Goal: Information Seeking & Learning: Understand process/instructions

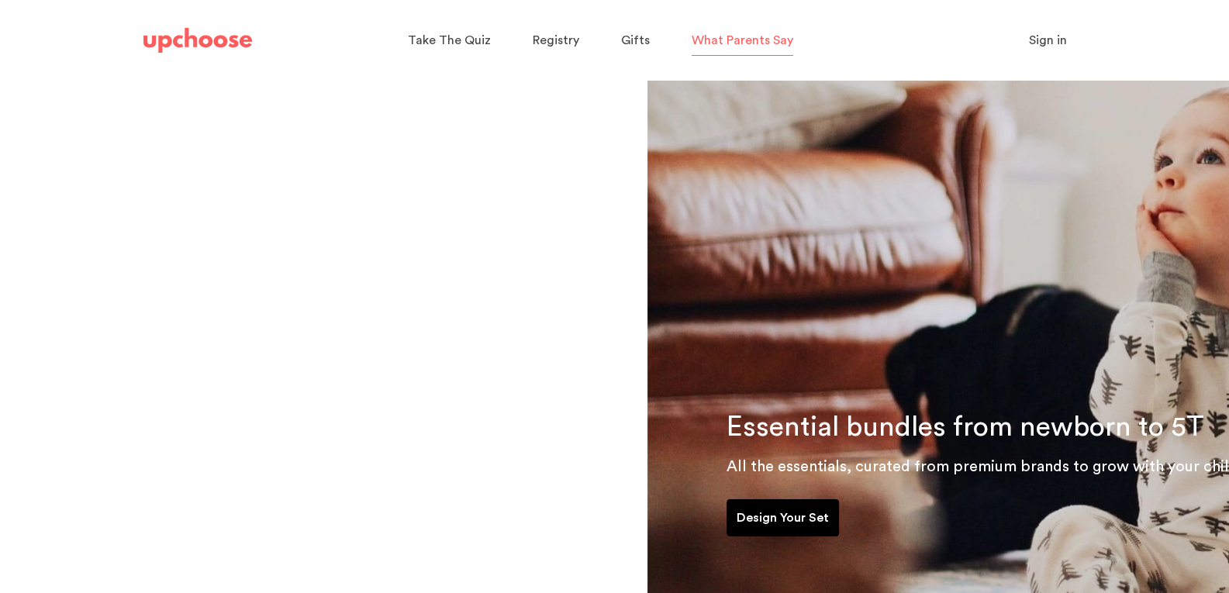
click at [724, 31] on p "What Parents Say" at bounding box center [743, 40] width 102 height 25
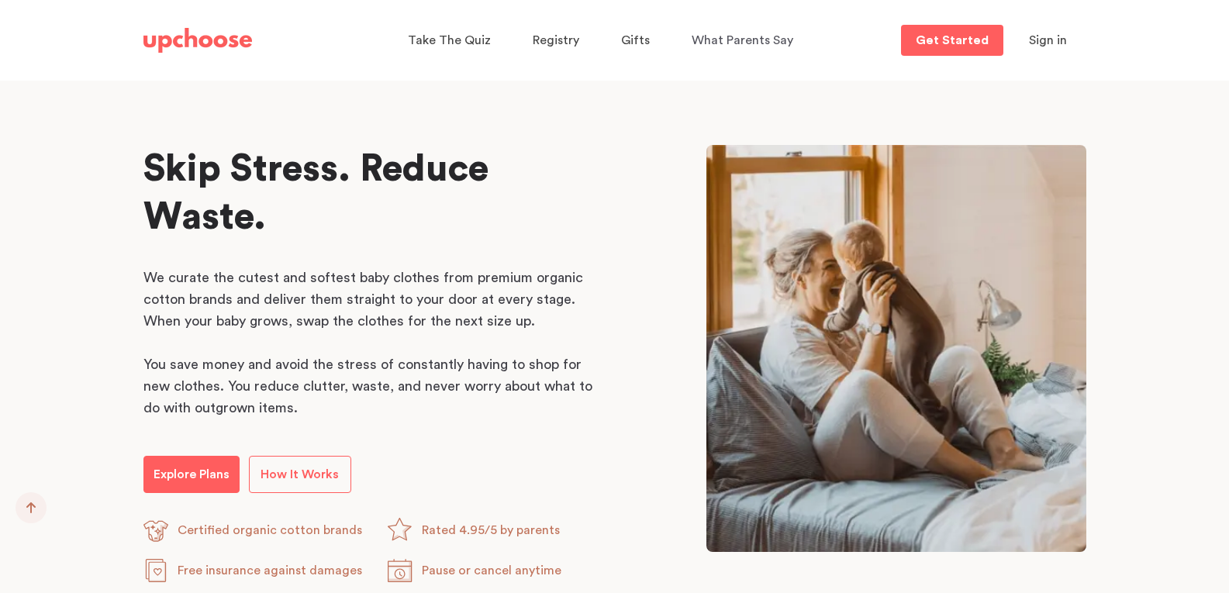
scroll to position [775, 0]
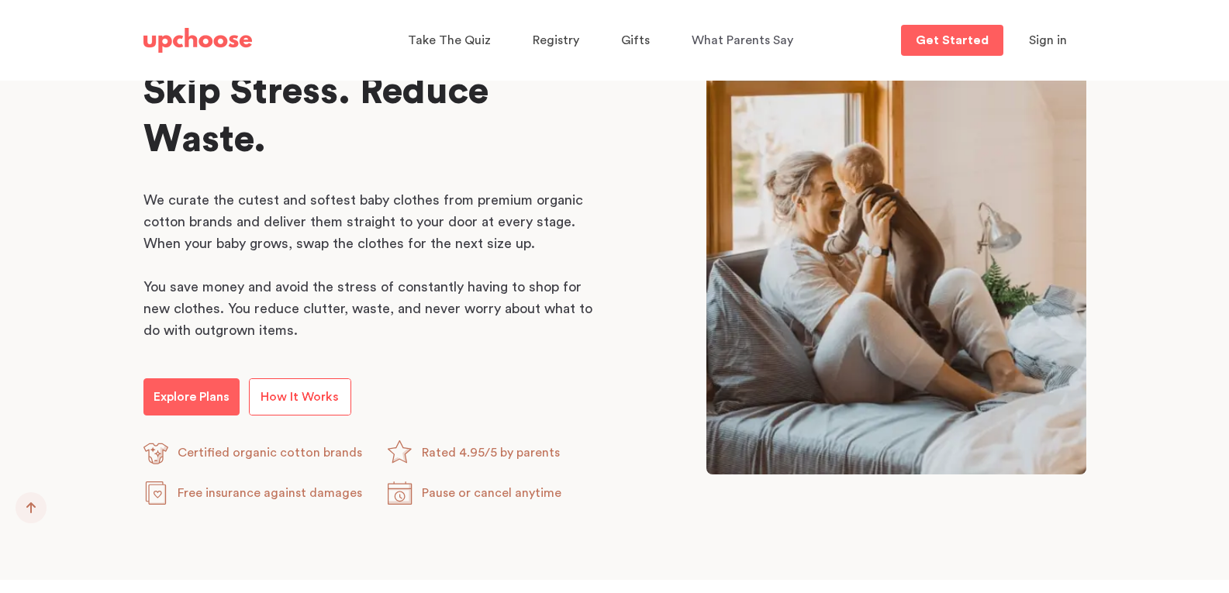
click at [298, 394] on span "How It Works" at bounding box center [300, 397] width 78 height 12
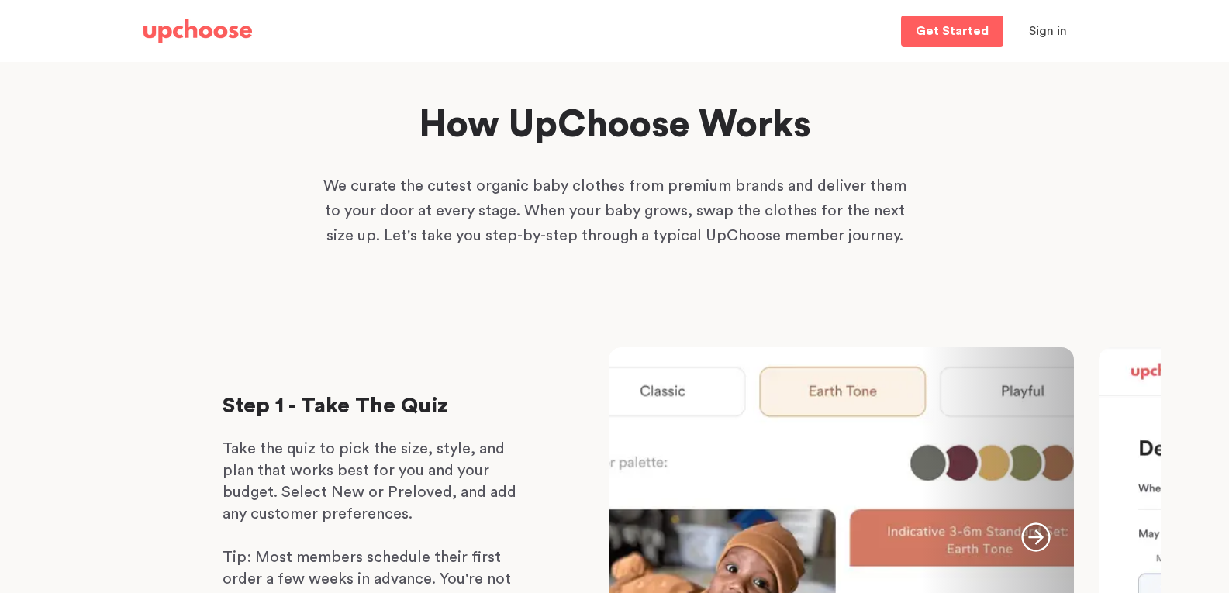
scroll to position [233, 0]
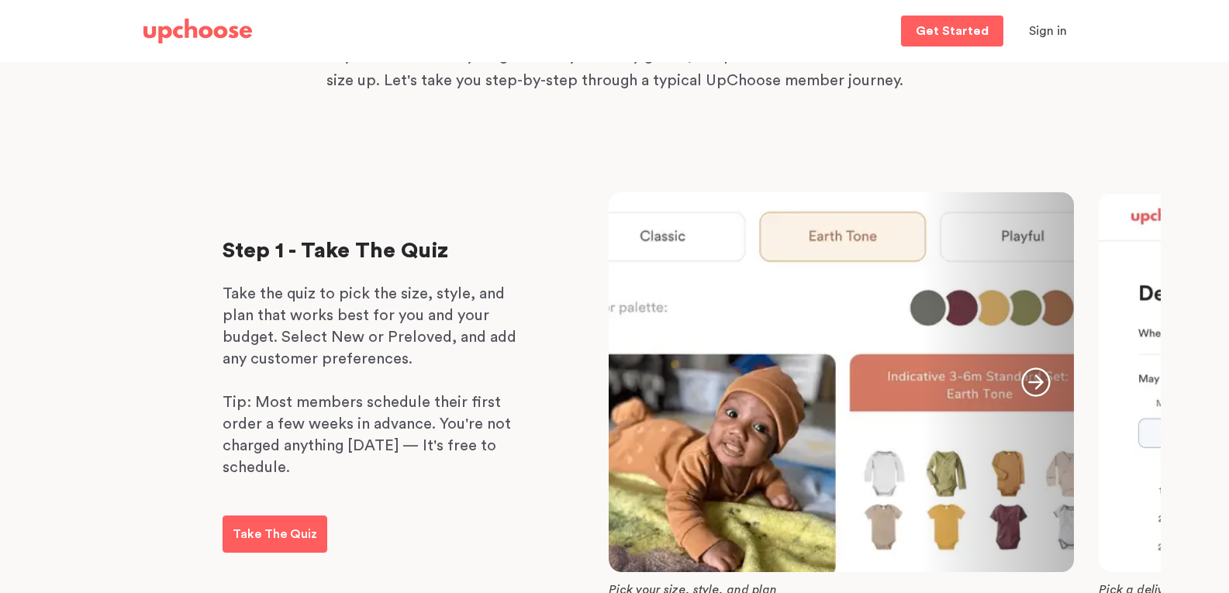
drag, startPoint x: 662, startPoint y: 237, endPoint x: 859, endPoint y: 264, distance: 198.7
click at [663, 237] on div at bounding box center [841, 382] width 465 height 380
click at [1027, 232] on div at bounding box center [841, 382] width 465 height 380
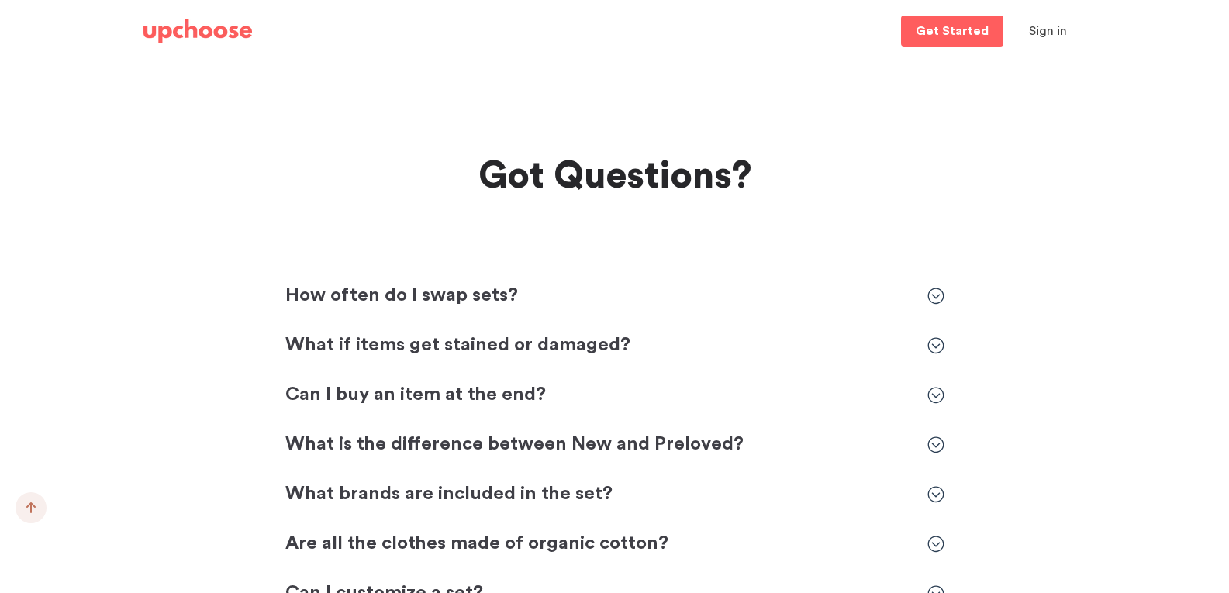
scroll to position [4342, 0]
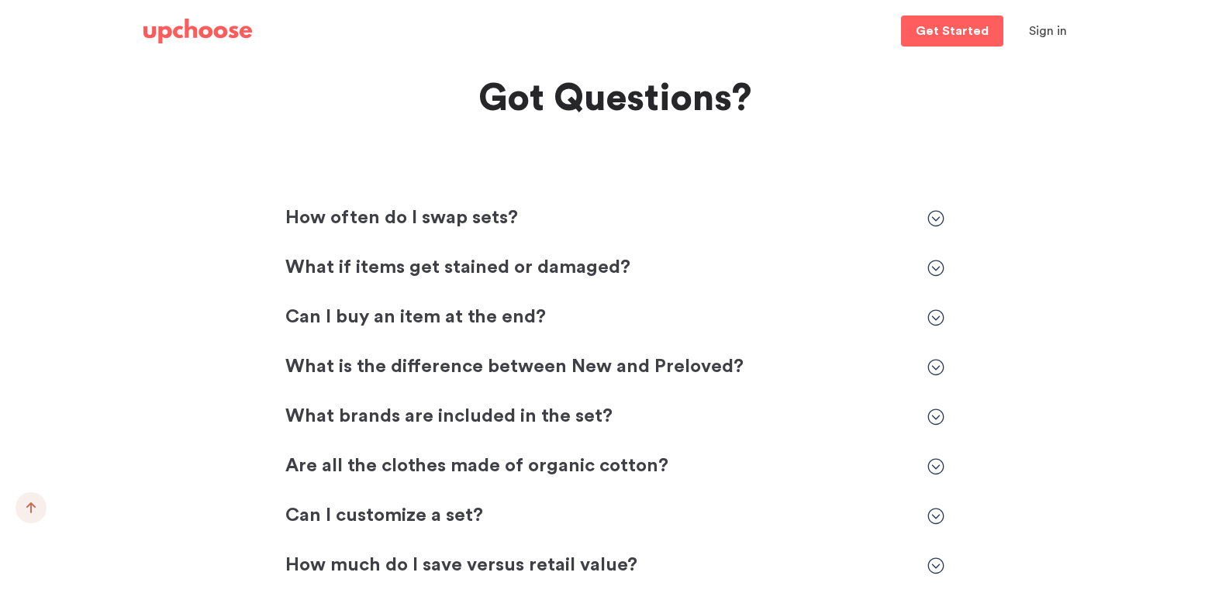
click at [931, 216] on icon at bounding box center [935, 218] width 17 height 17
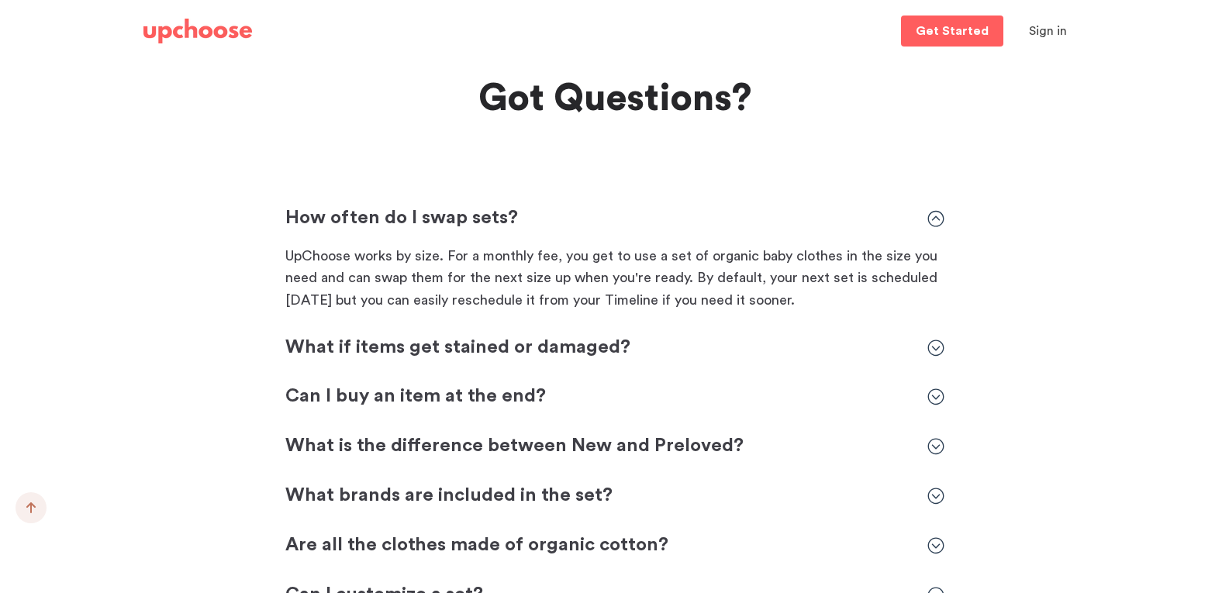
click at [931, 216] on icon at bounding box center [935, 218] width 17 height 17
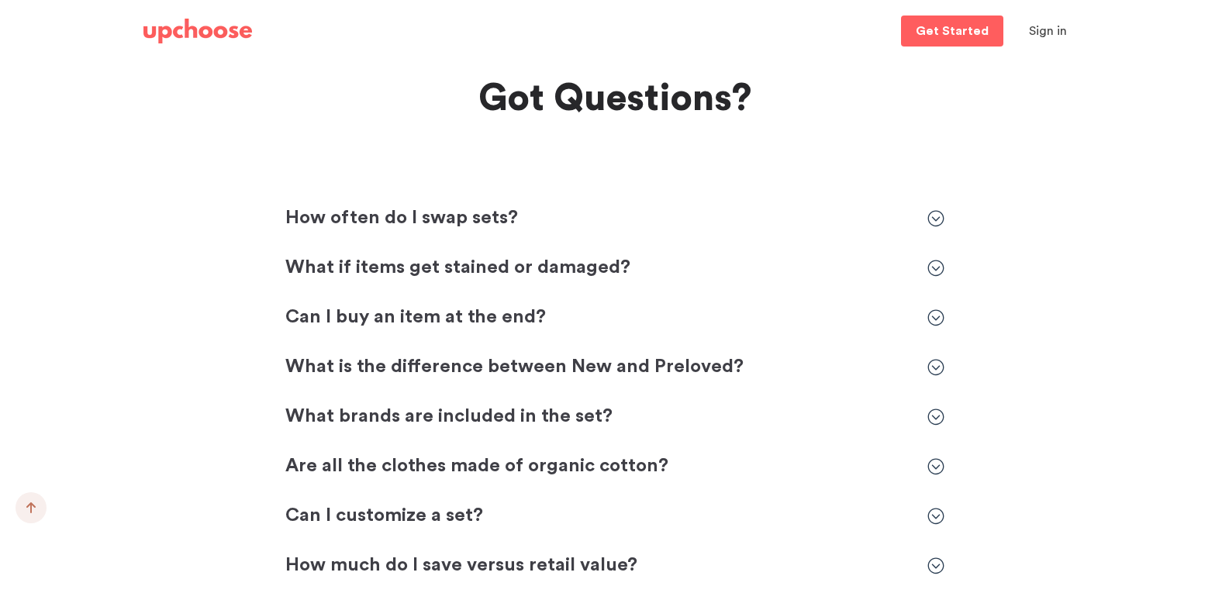
click at [940, 265] on icon at bounding box center [935, 268] width 17 height 17
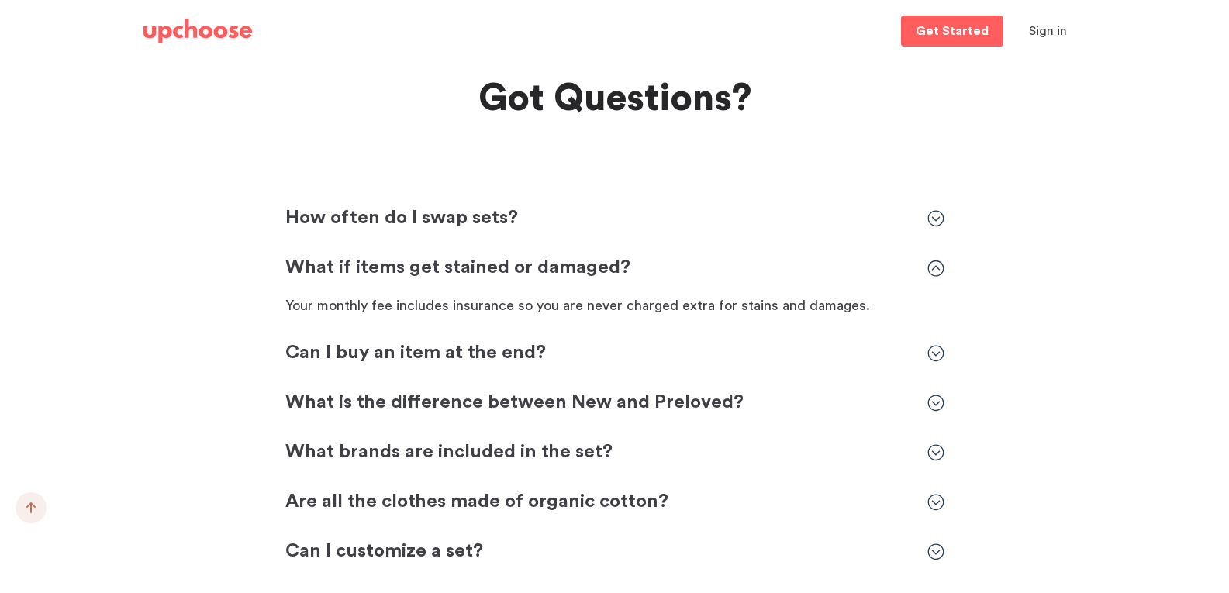
click at [940, 265] on icon at bounding box center [935, 268] width 17 height 17
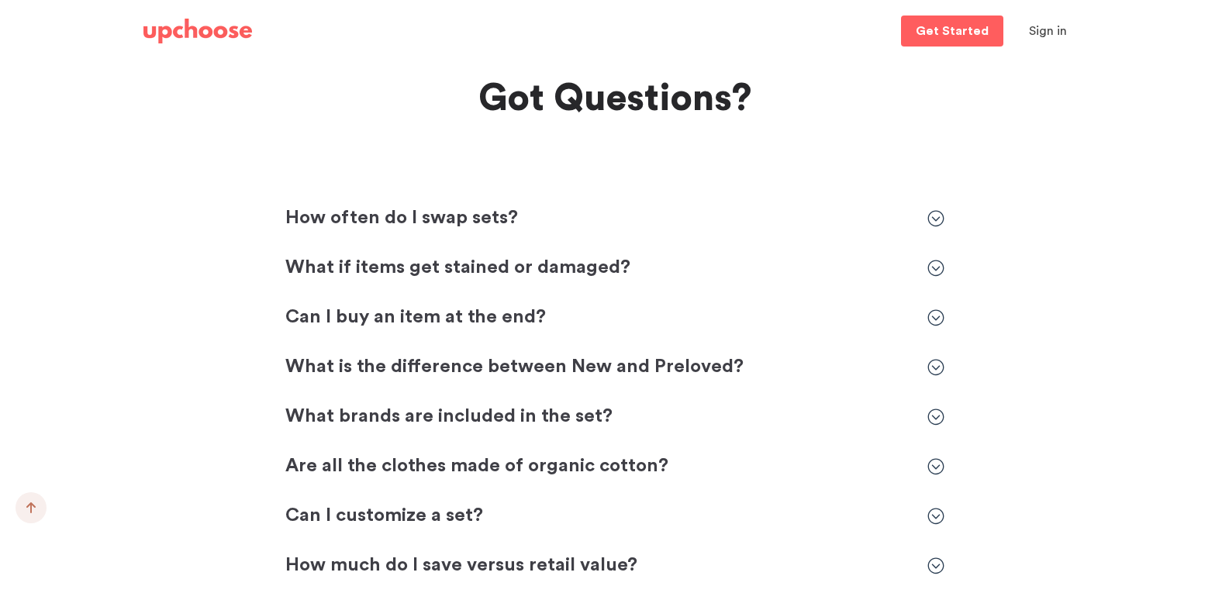
click at [935, 313] on icon at bounding box center [935, 317] width 17 height 17
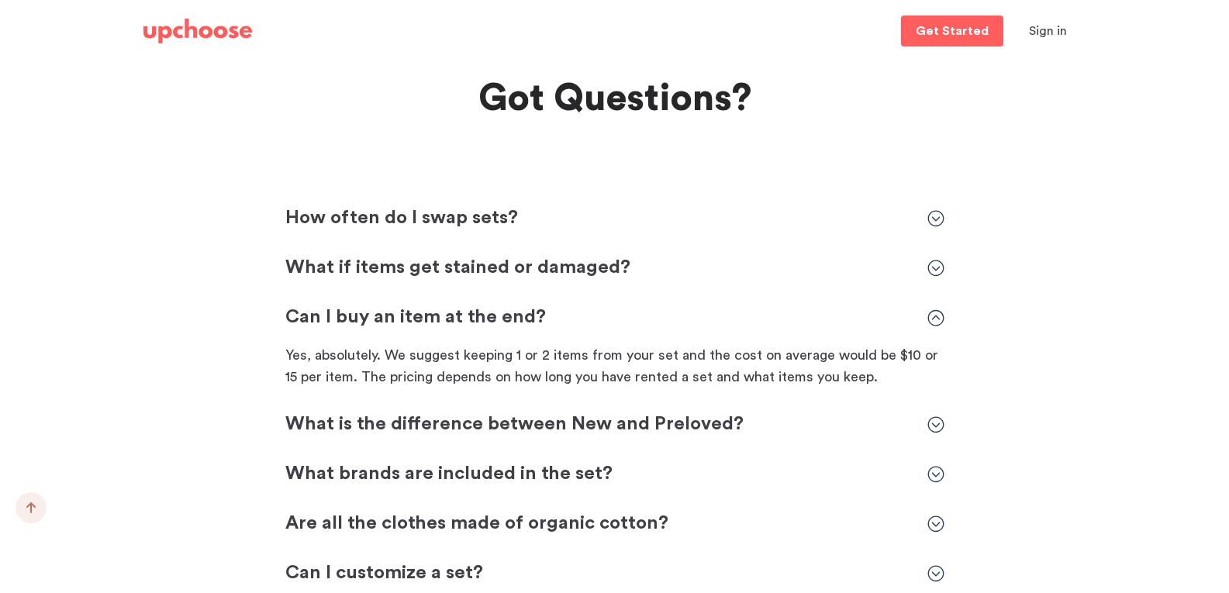
click at [934, 306] on div "Can I buy an item at the end? Can I buy an item at the end?" at bounding box center [614, 318] width 659 height 25
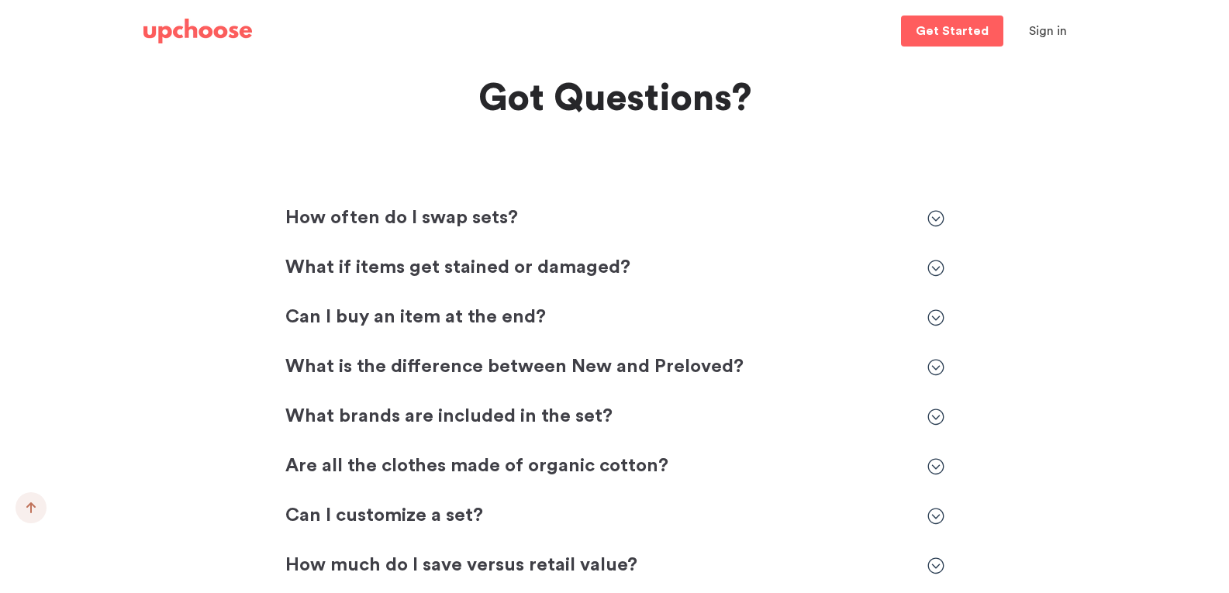
scroll to position [4498, 0]
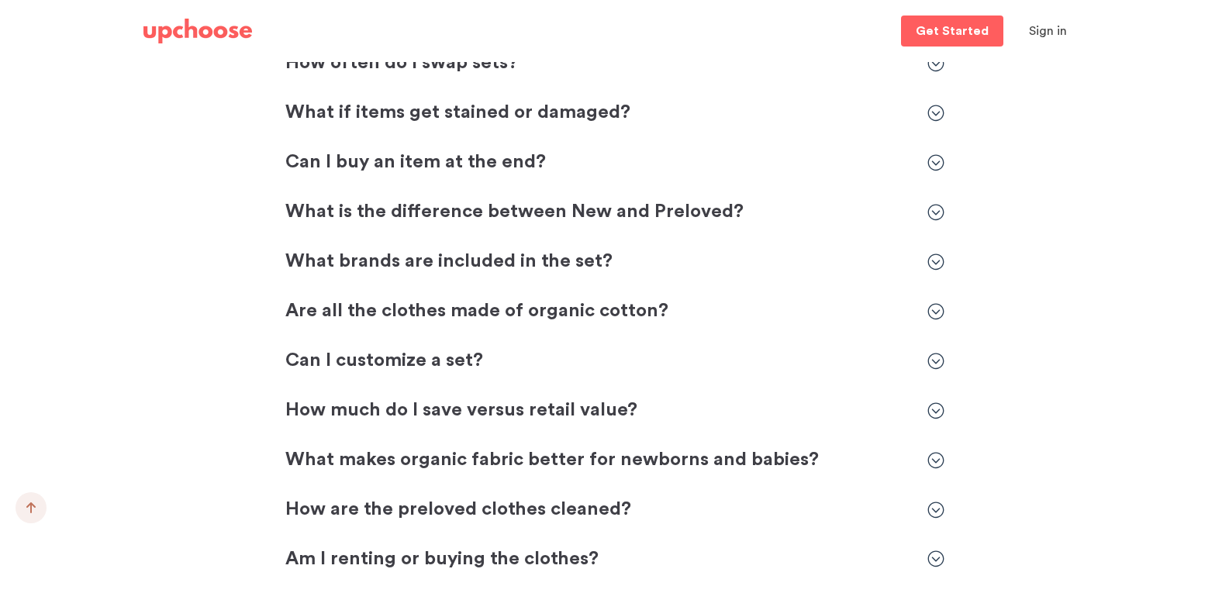
click at [932, 214] on icon at bounding box center [935, 212] width 17 height 17
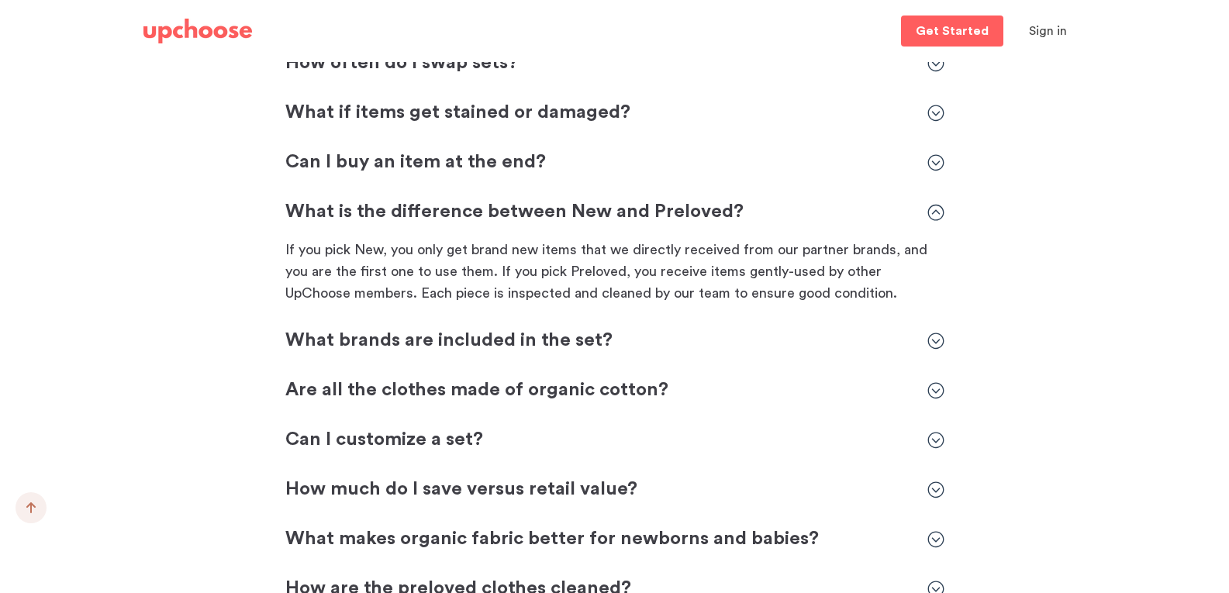
click at [932, 214] on icon at bounding box center [935, 213] width 16 height 16
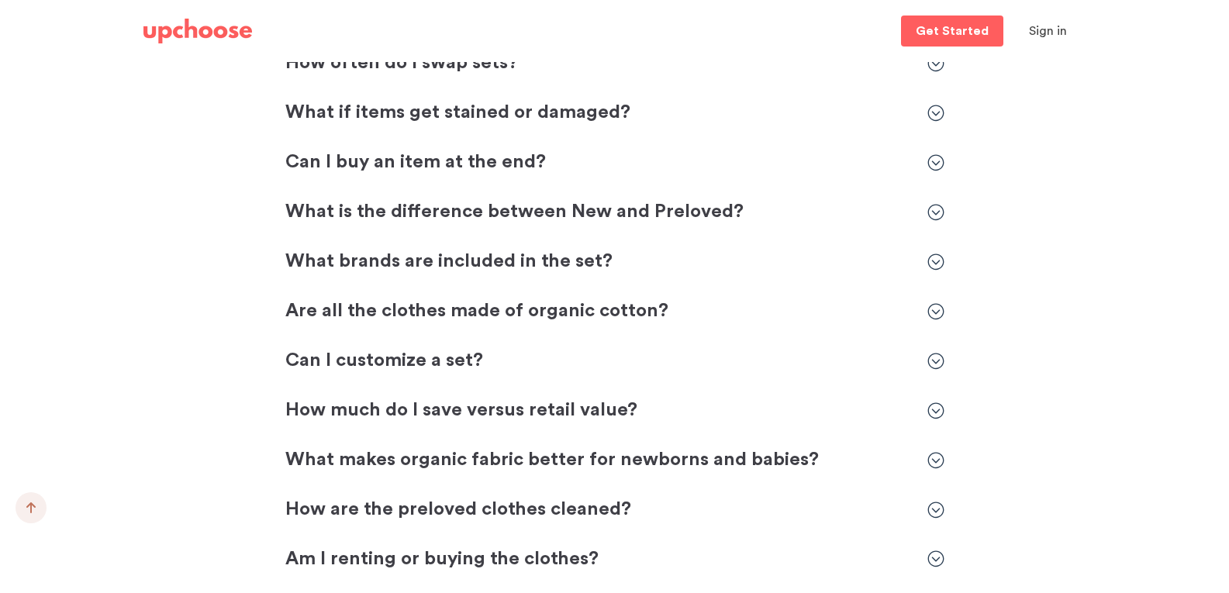
click at [934, 259] on icon at bounding box center [935, 262] width 17 height 17
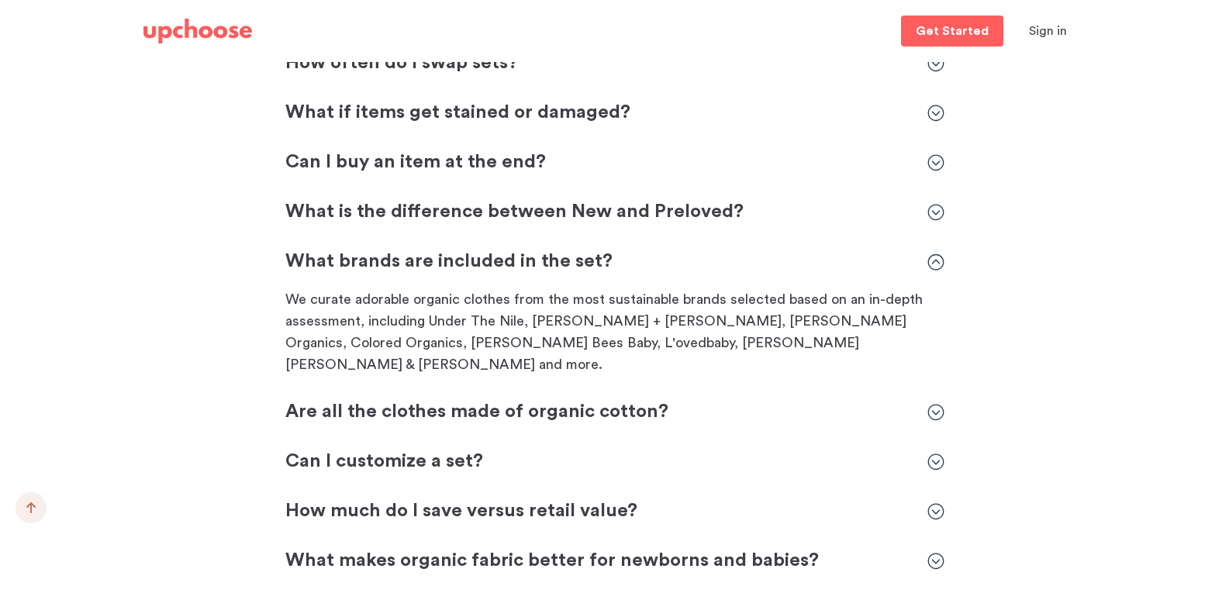
click at [934, 259] on icon at bounding box center [935, 262] width 17 height 17
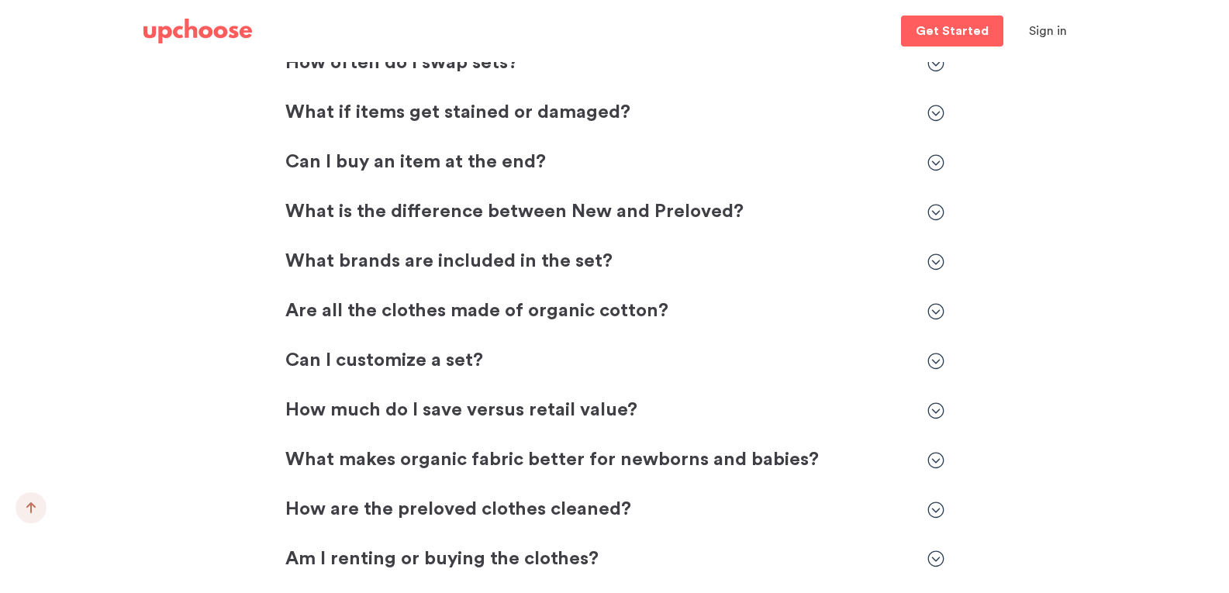
click at [935, 308] on icon at bounding box center [935, 311] width 17 height 17
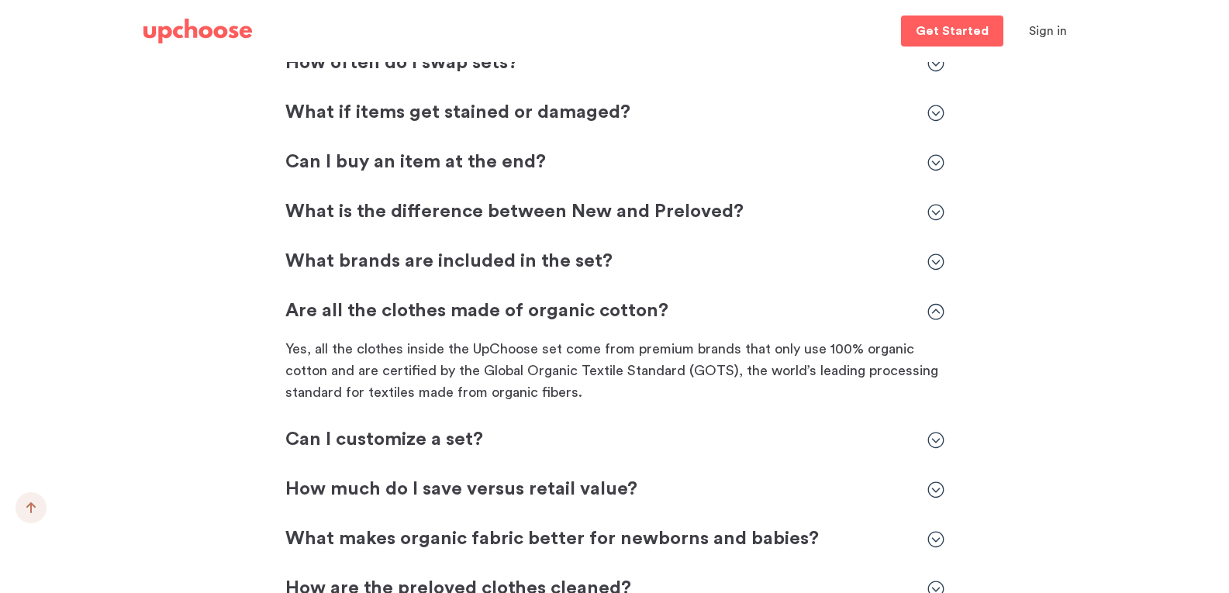
click at [935, 308] on icon at bounding box center [935, 311] width 17 height 17
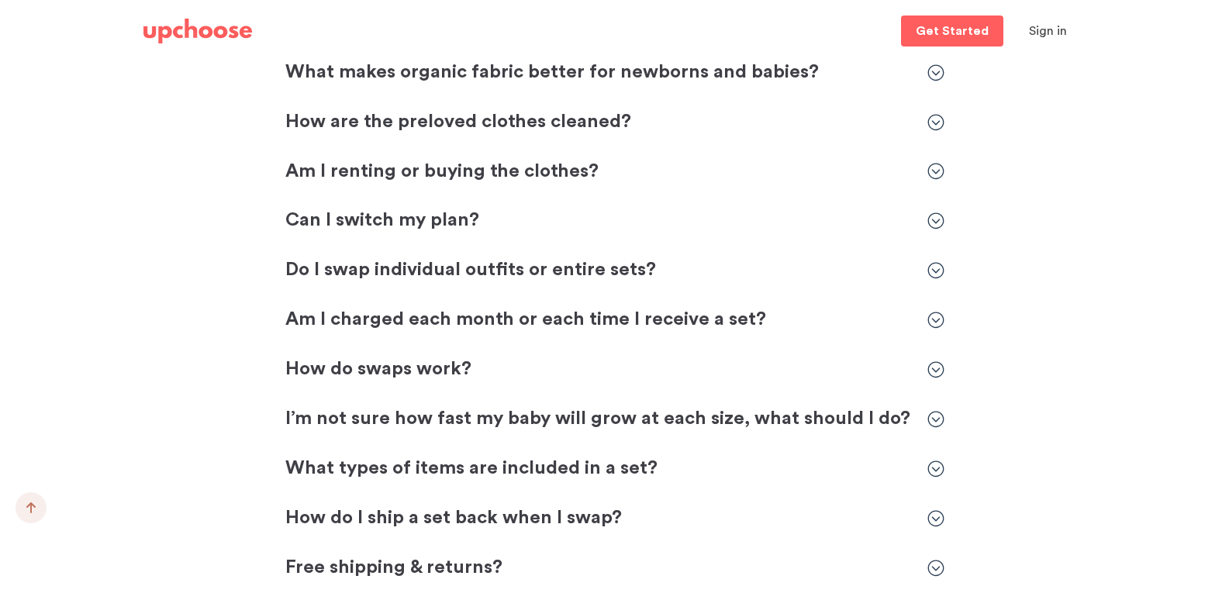
scroll to position [4963, 0]
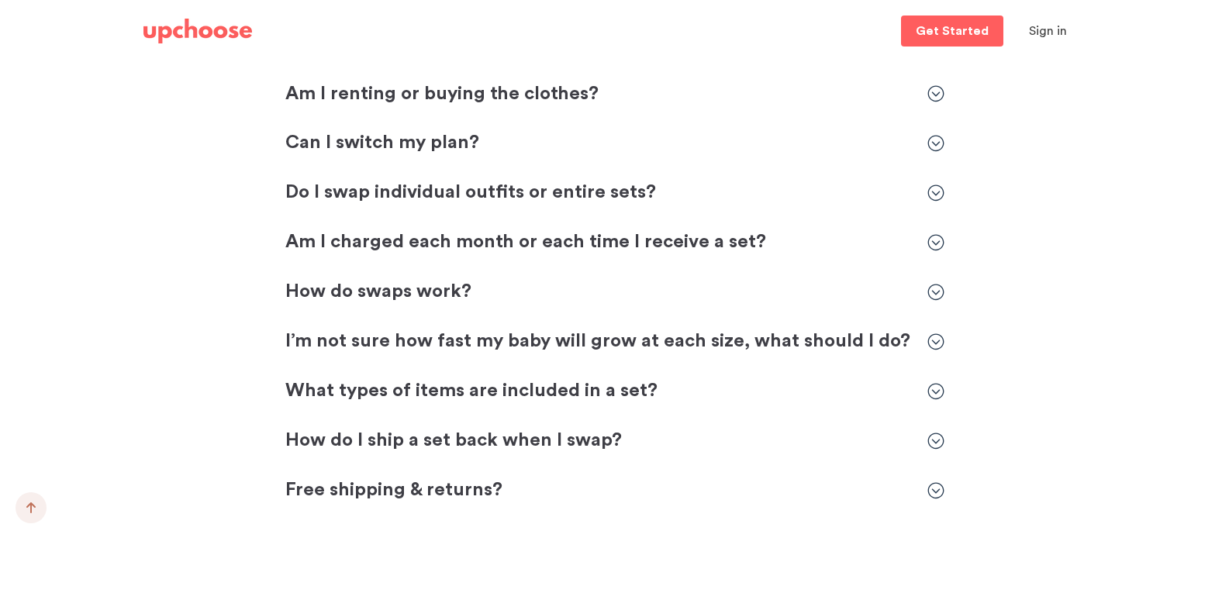
click at [938, 492] on icon at bounding box center [935, 490] width 17 height 17
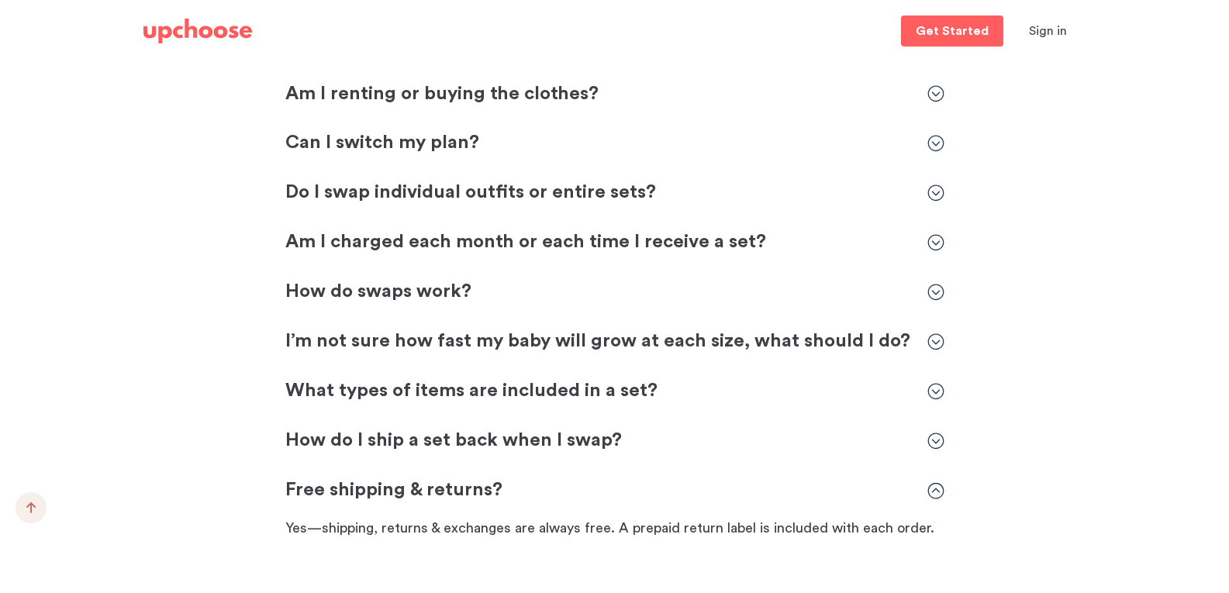
click at [938, 492] on icon at bounding box center [935, 490] width 16 height 16
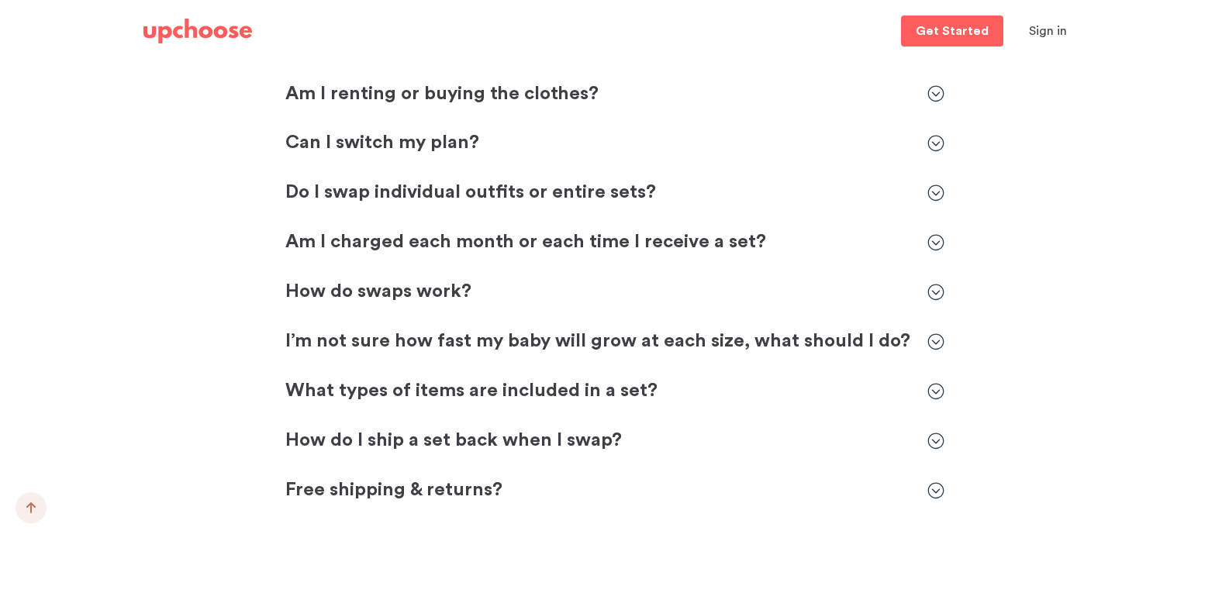
click at [931, 440] on icon at bounding box center [935, 441] width 17 height 17
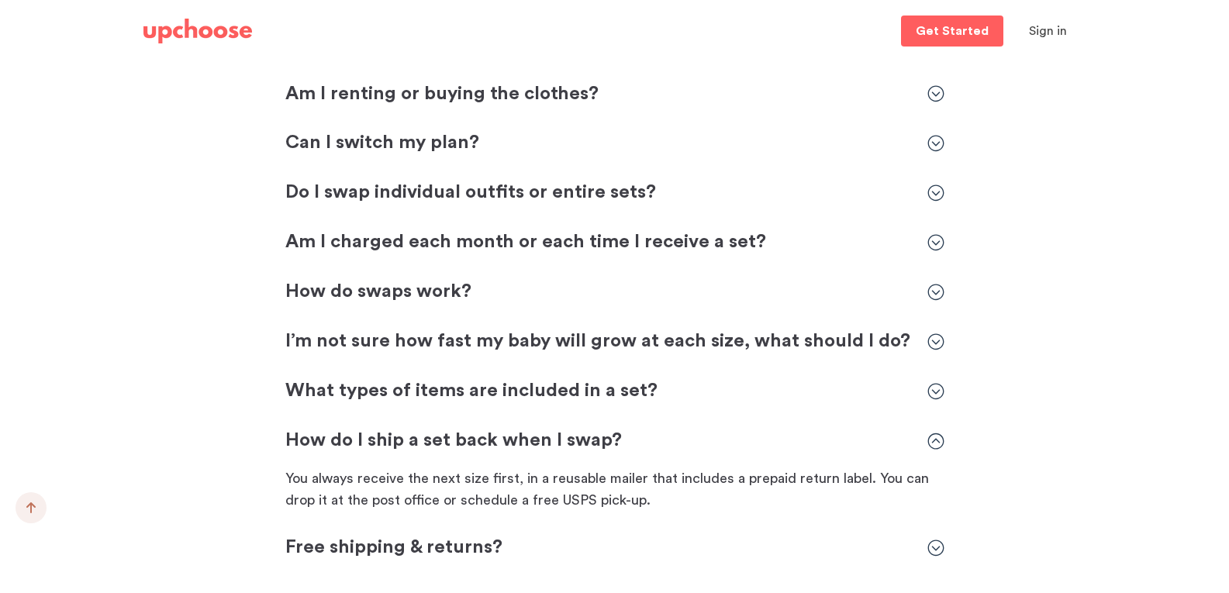
click at [931, 440] on icon at bounding box center [935, 441] width 17 height 17
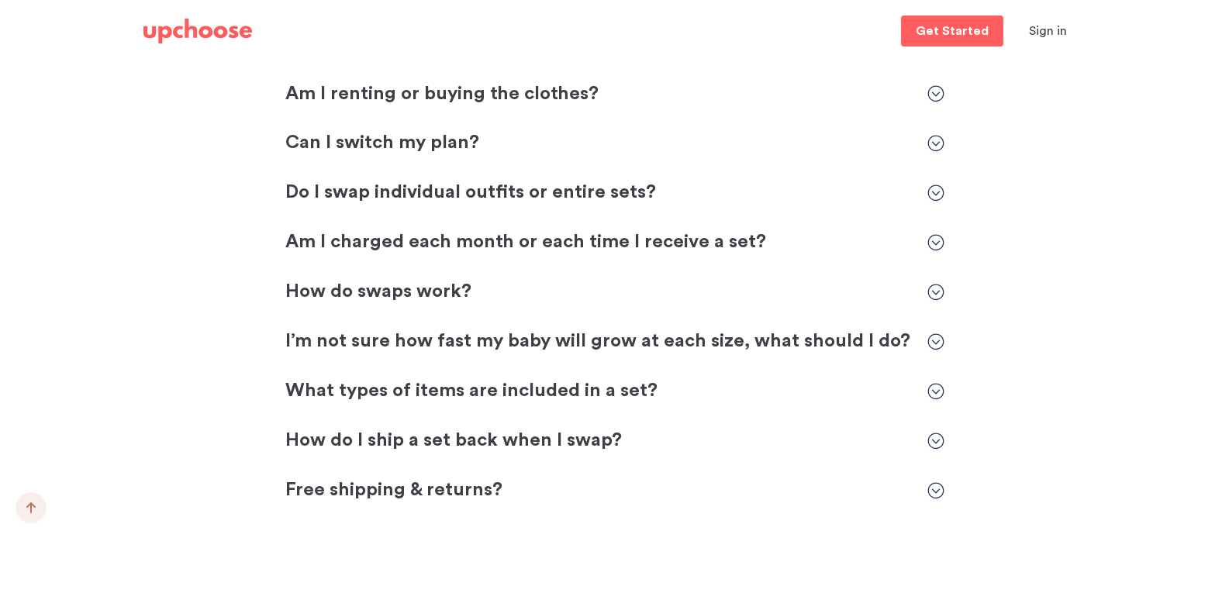
click at [933, 392] on icon at bounding box center [935, 391] width 16 height 16
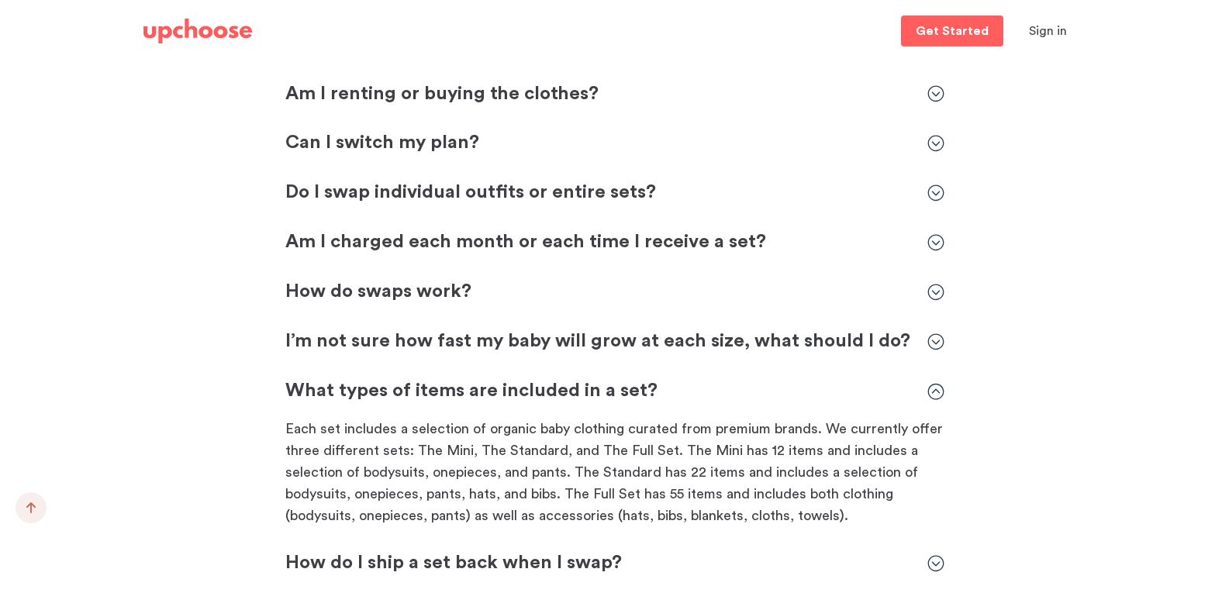
click at [933, 392] on icon at bounding box center [935, 391] width 17 height 17
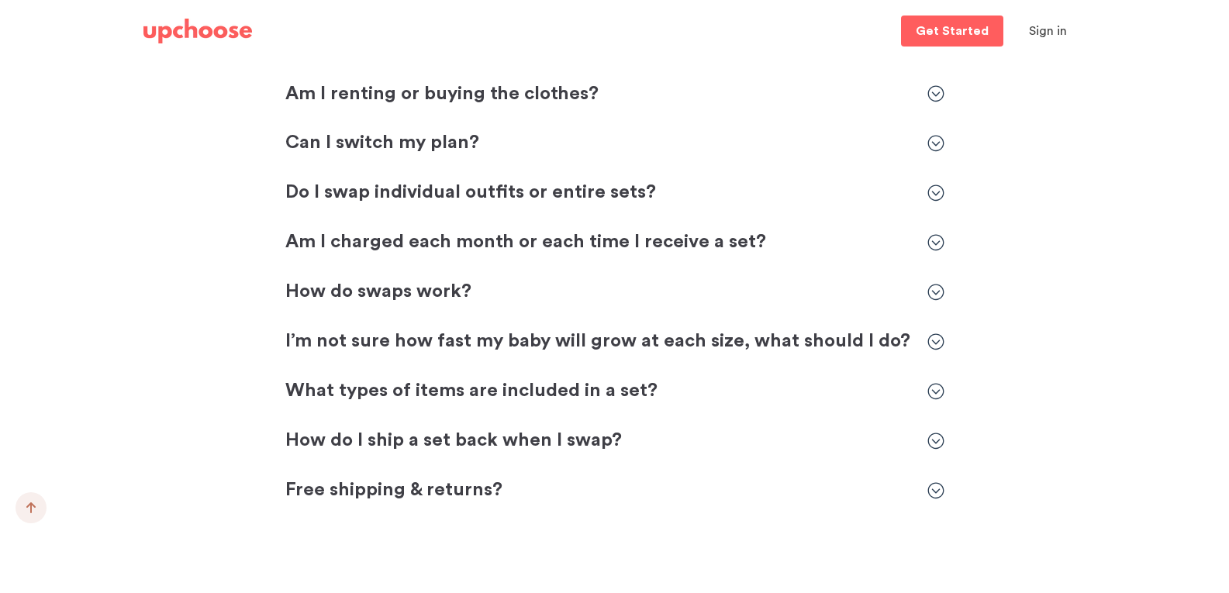
click at [935, 335] on icon at bounding box center [935, 341] width 17 height 17
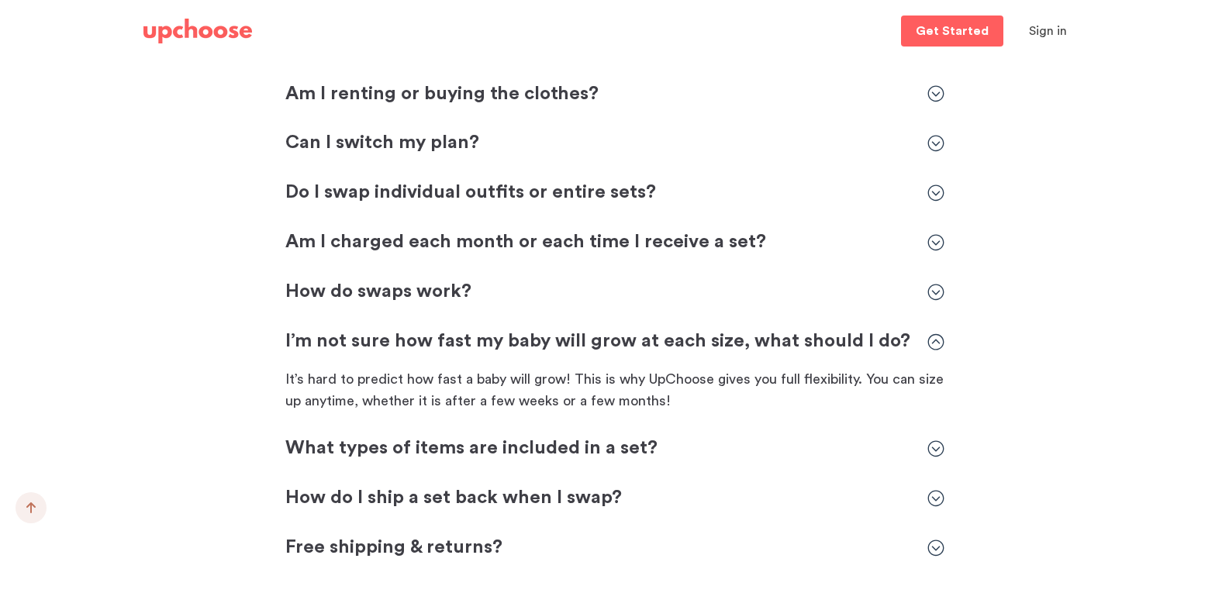
click at [935, 335] on icon at bounding box center [935, 342] width 16 height 16
